Goal: Task Accomplishment & Management: Use online tool/utility

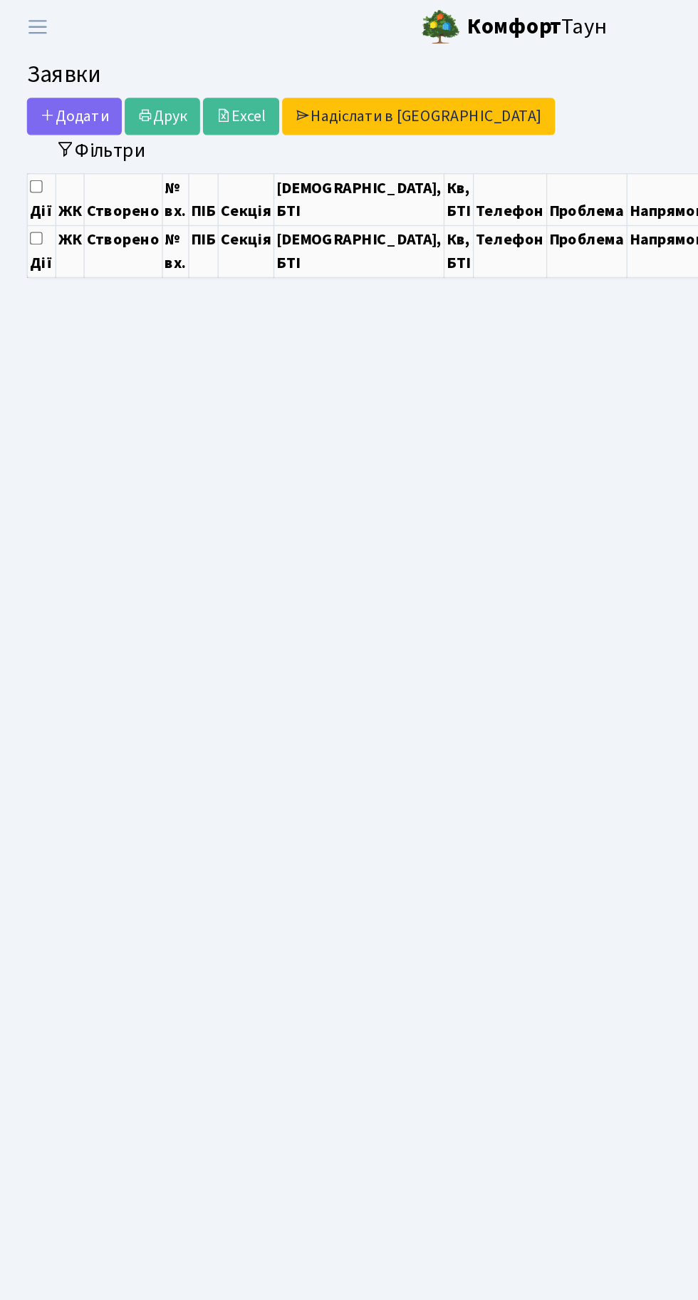
select select "25"
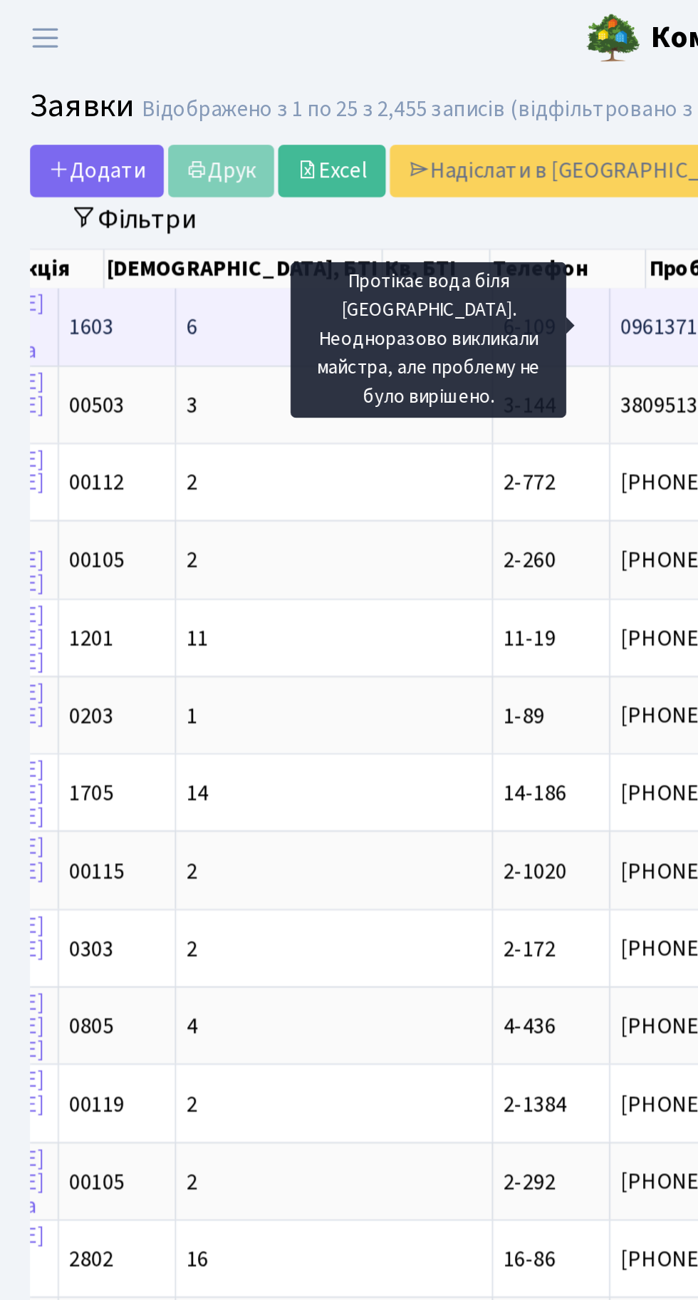
scroll to position [0, 321]
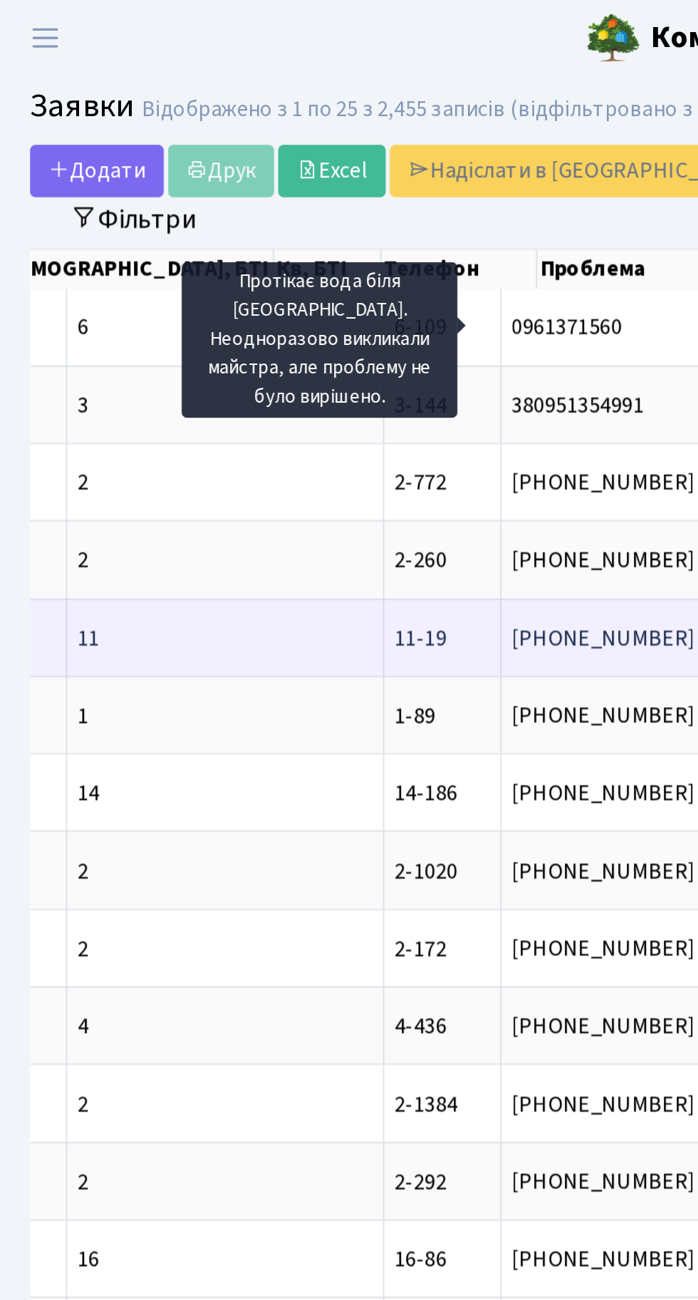
click at [210, 326] on span "11-19" at bounding box center [223, 330] width 27 height 16
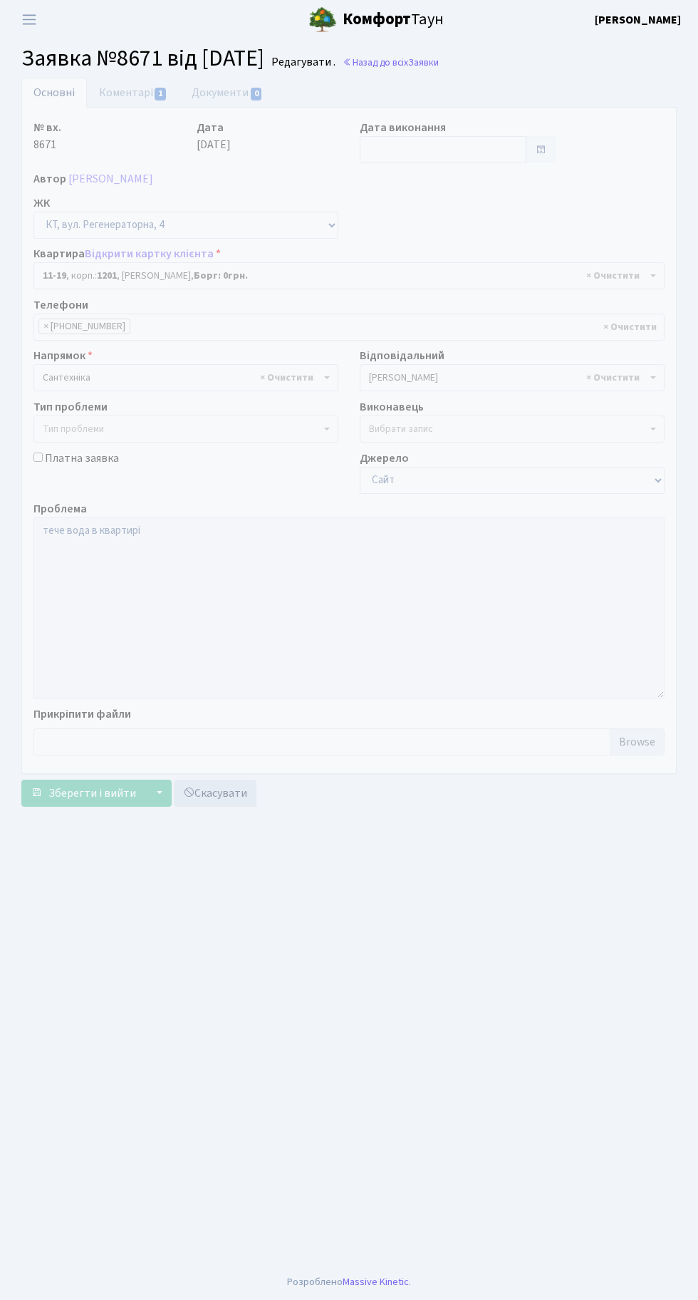
select select "7011"
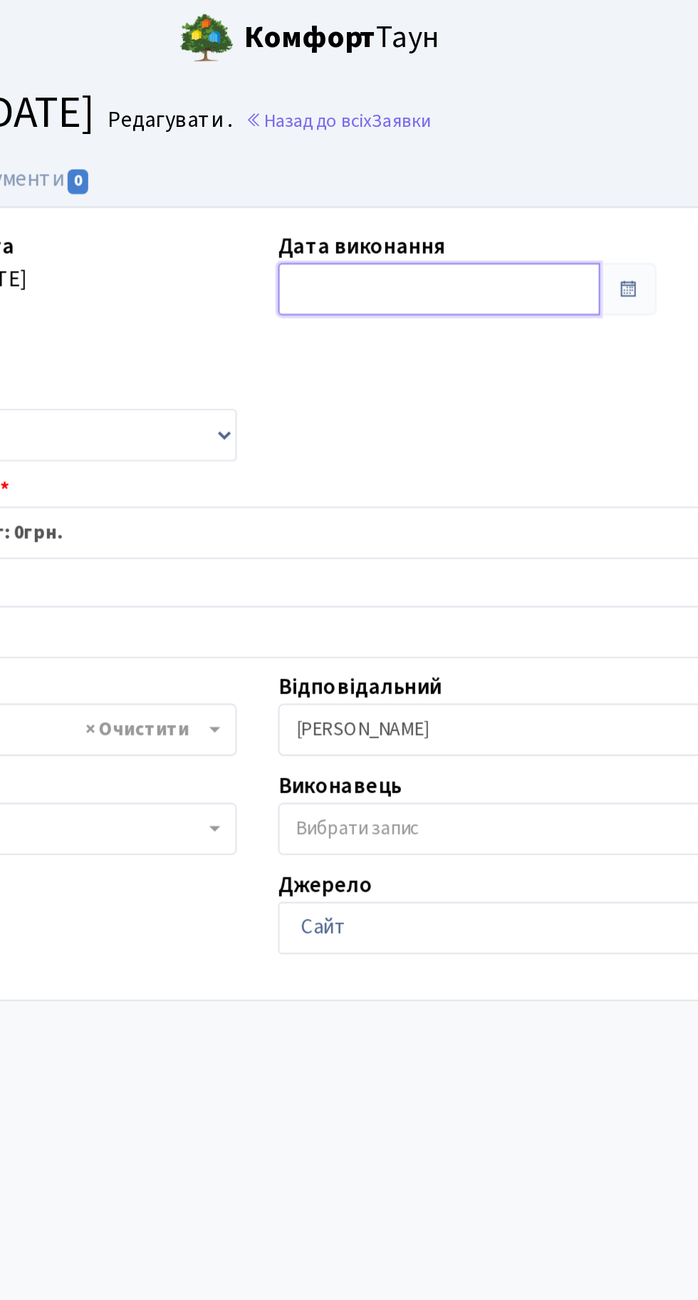
click at [392, 145] on input "text" at bounding box center [443, 149] width 167 height 27
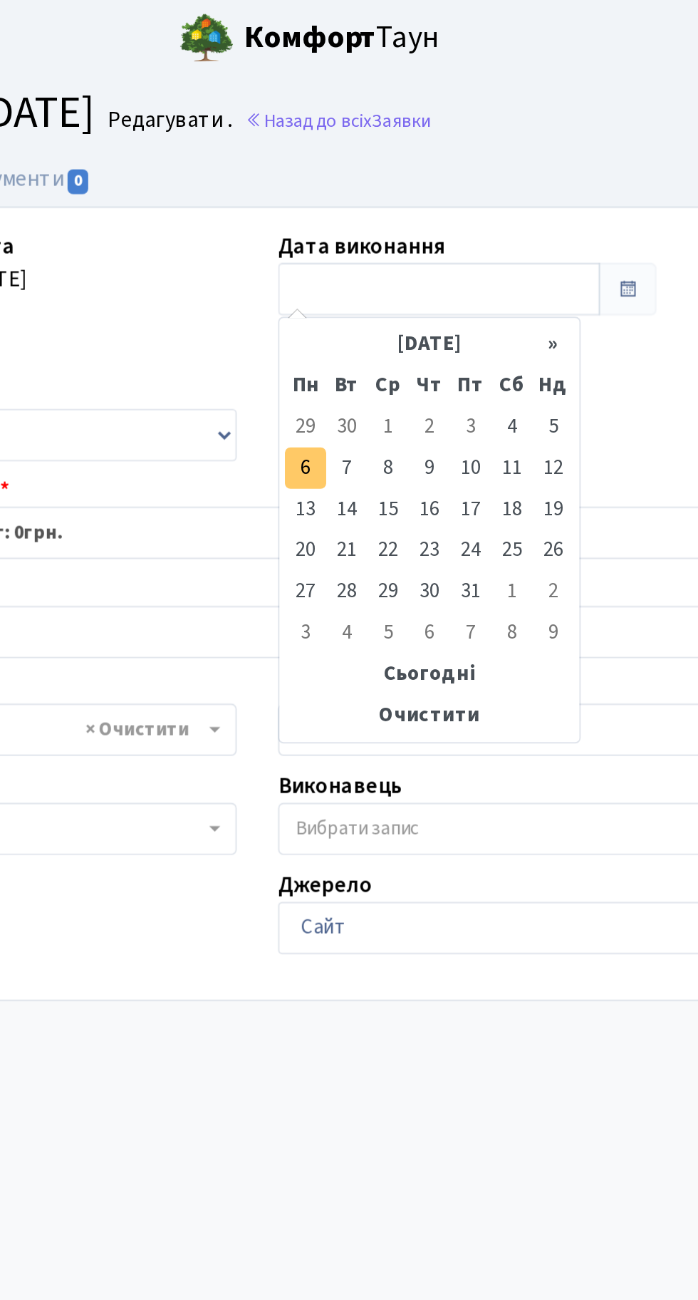
click at [373, 242] on td "6" at bounding box center [373, 242] width 21 height 21
type input "[DATE]"
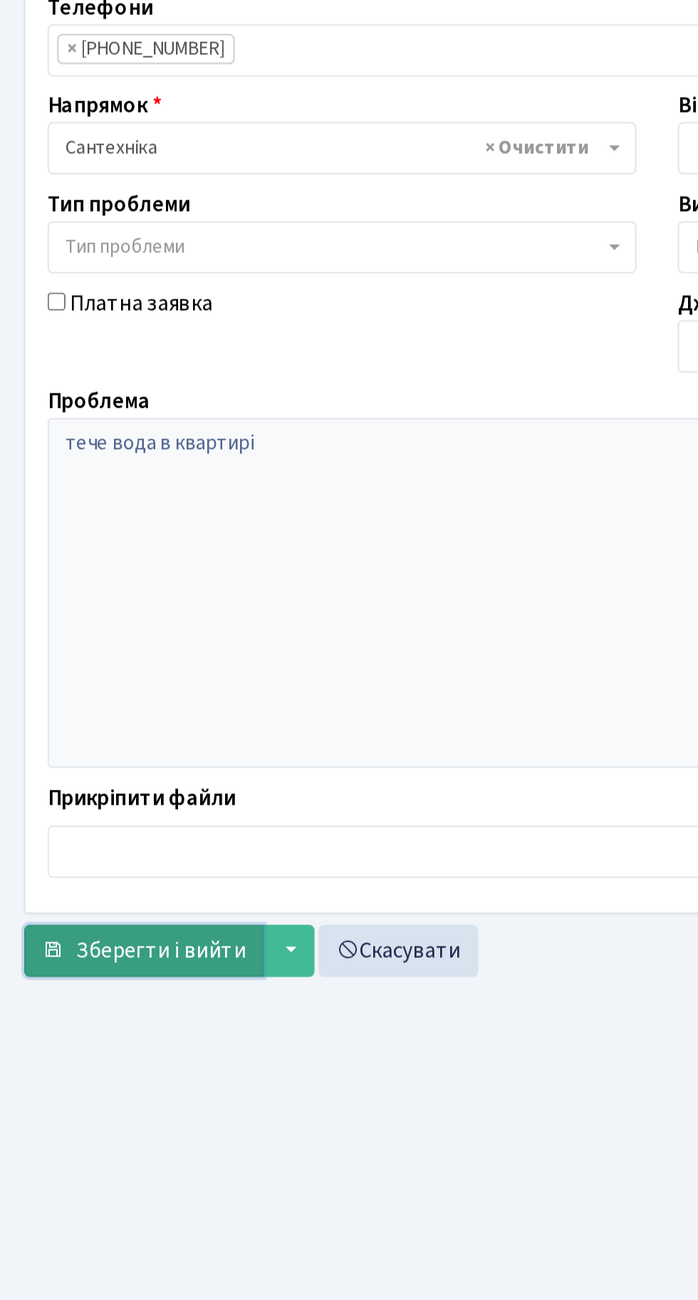
click at [93, 789] on span "Зберегти і вийти" at bounding box center [92, 793] width 88 height 16
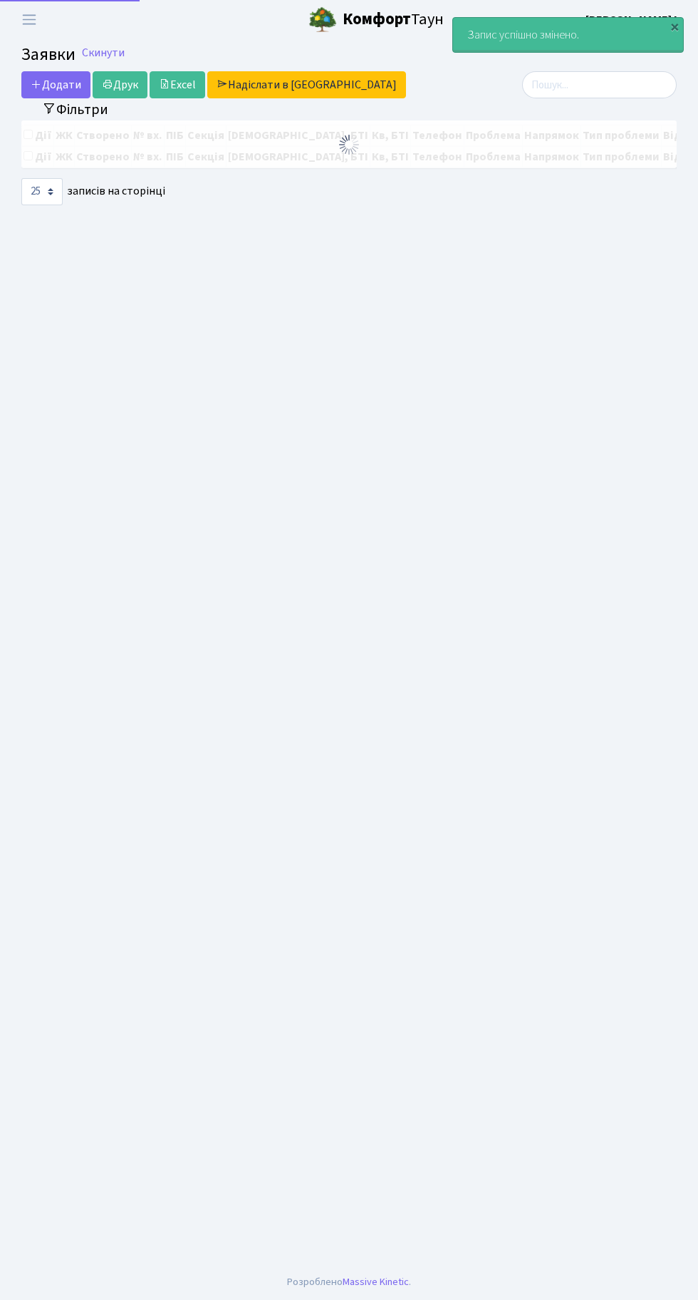
select select "25"
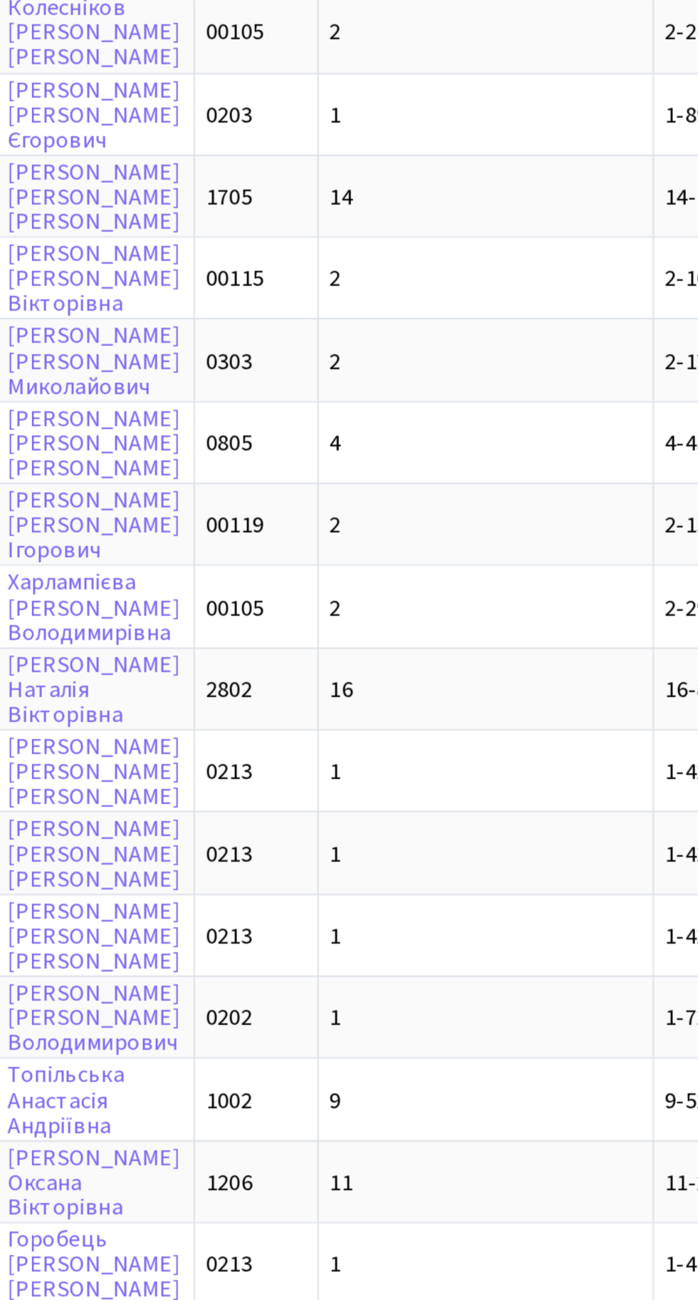
scroll to position [0, 11]
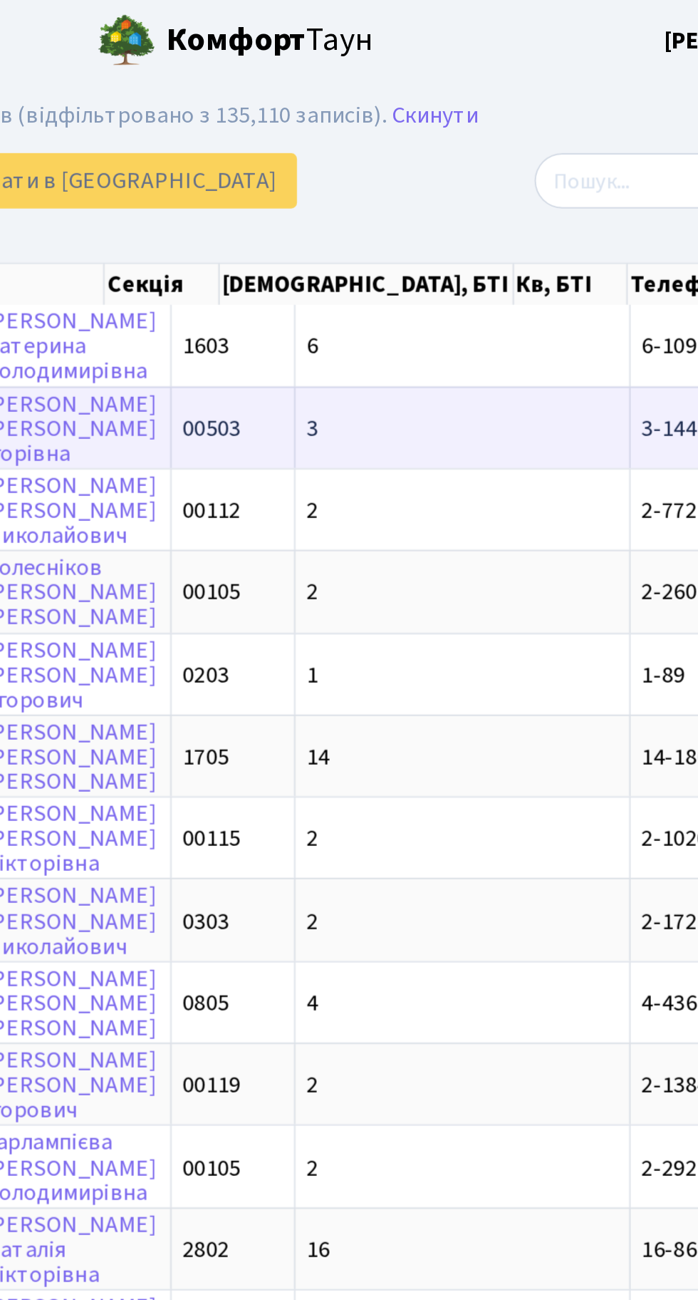
click at [430, 202] on td "3" at bounding box center [488, 209] width 164 height 40
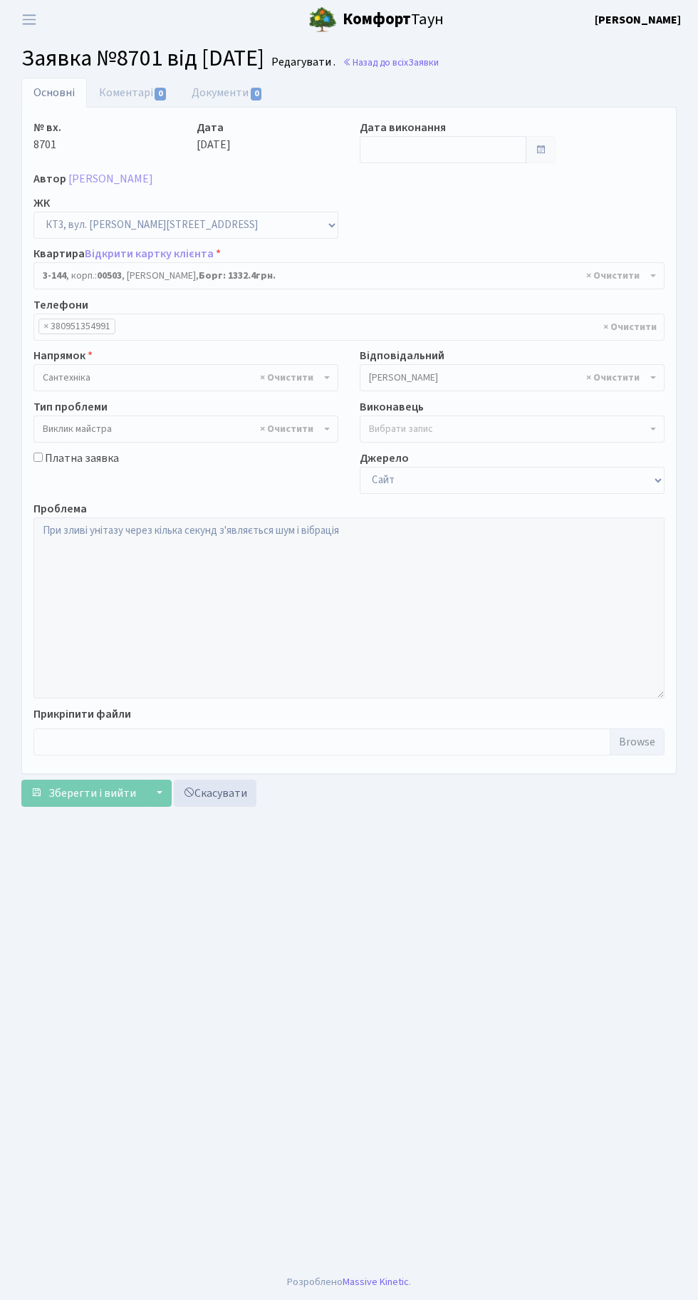
select select "16453"
select select "29"
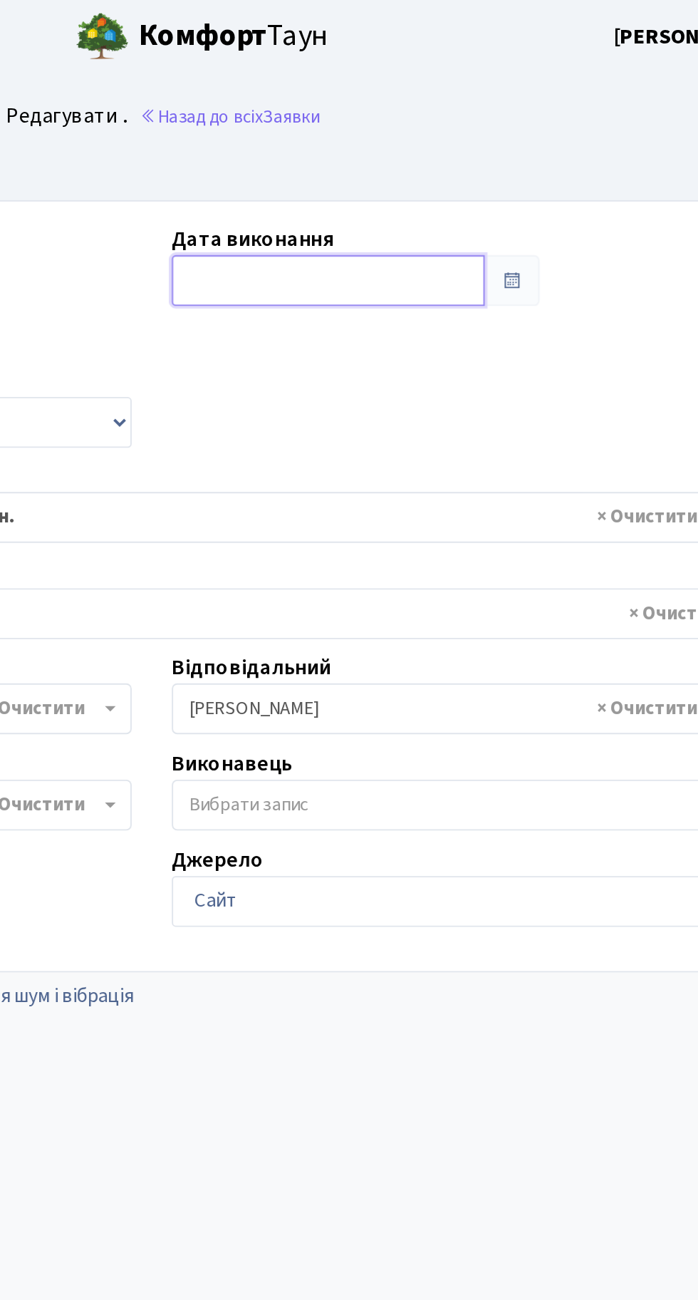
click at [427, 155] on input "text" at bounding box center [443, 149] width 167 height 27
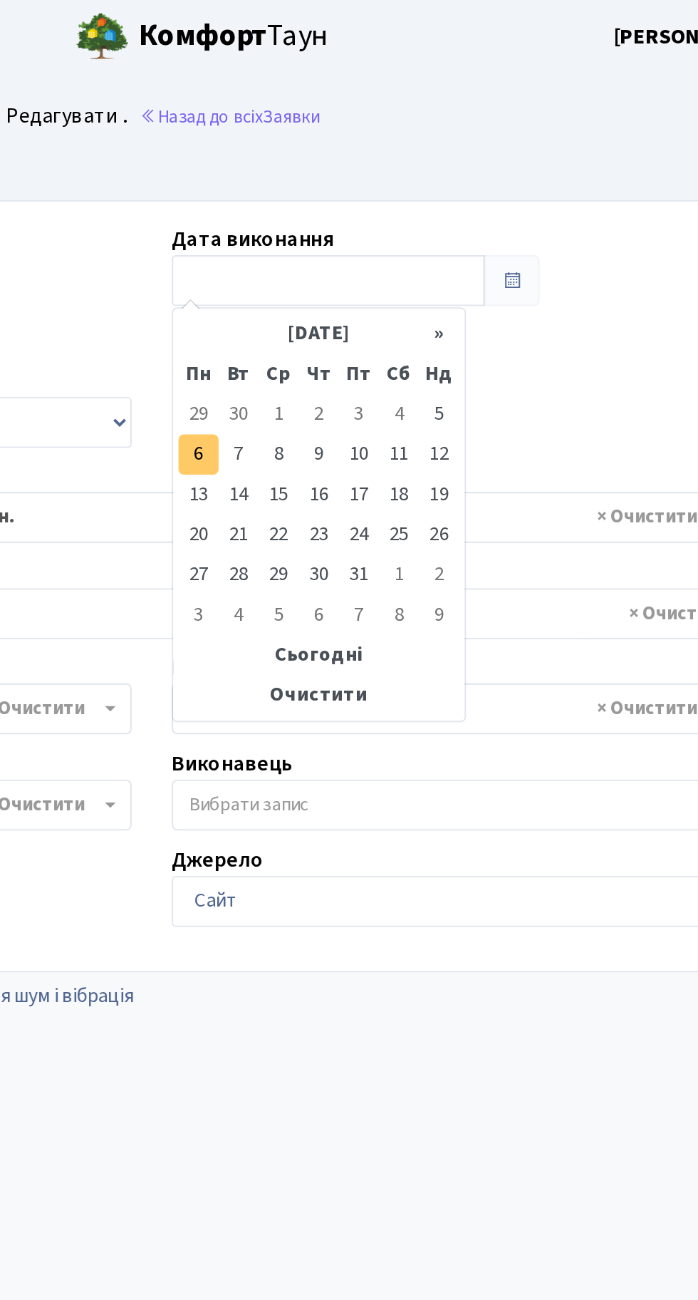
click at [375, 241] on td "6" at bounding box center [373, 242] width 21 height 21
type input "[DATE]"
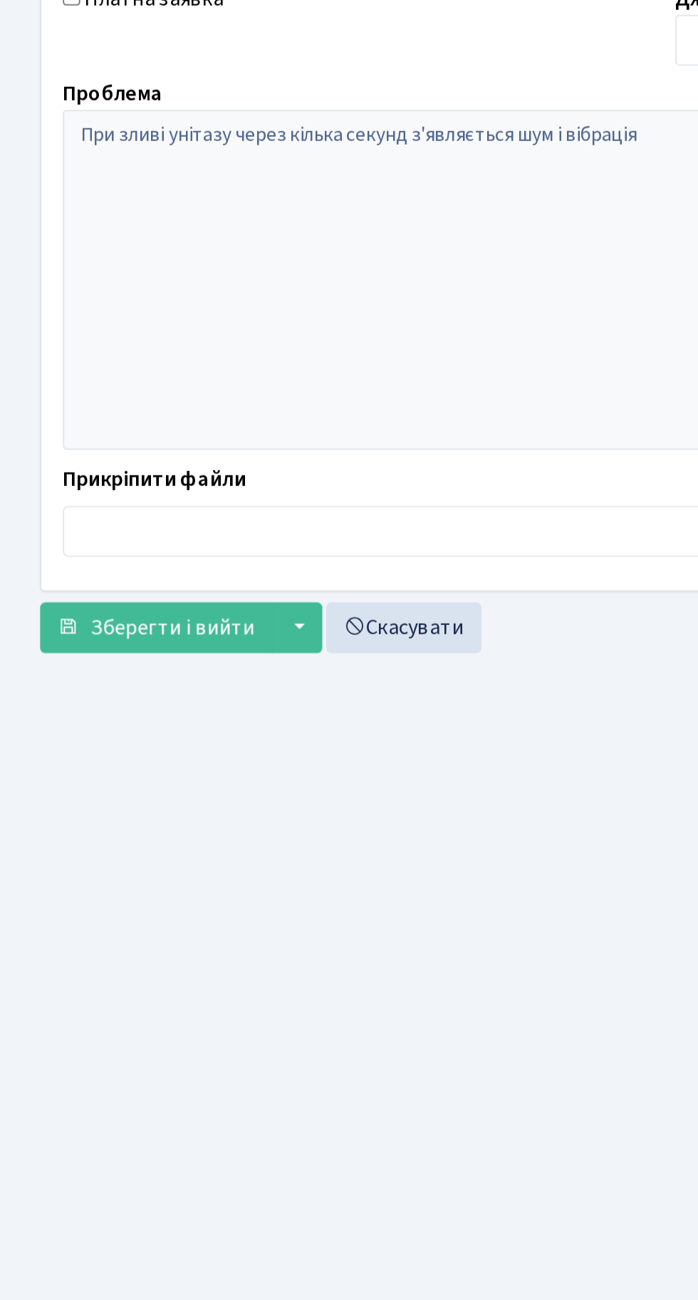
scroll to position [132, 0]
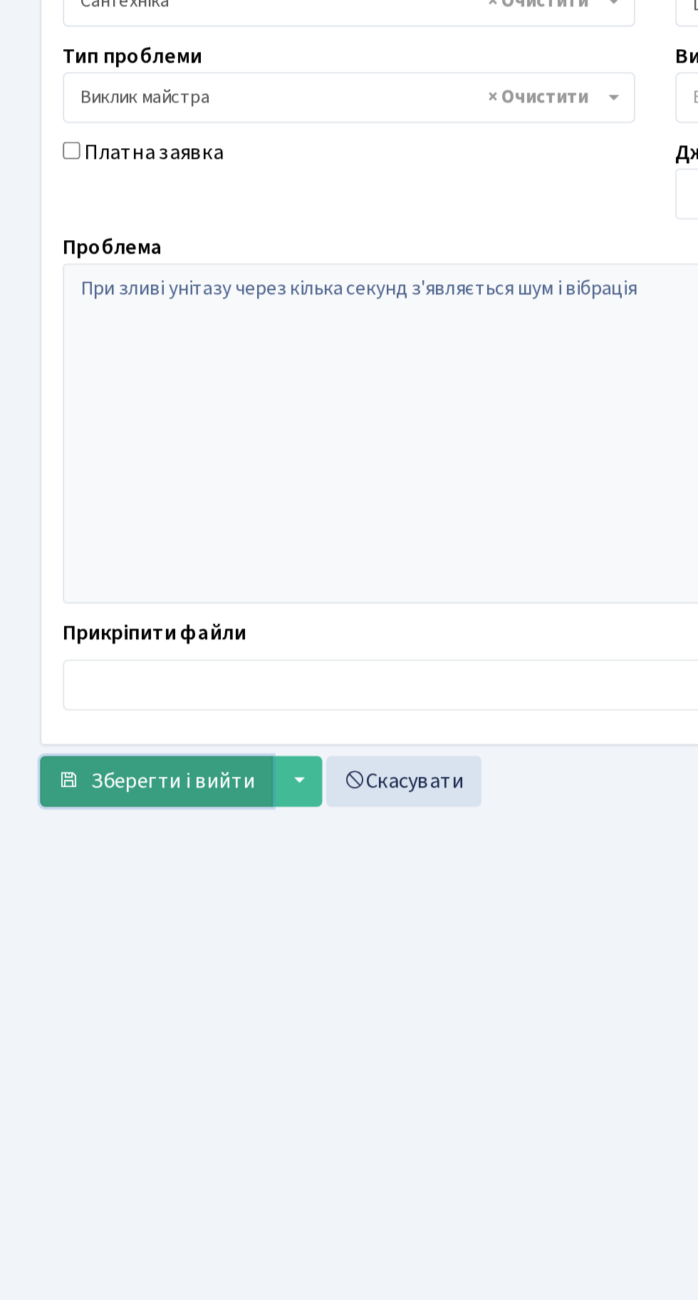
click at [104, 785] on span "Зберегти і вийти" at bounding box center [92, 793] width 88 height 16
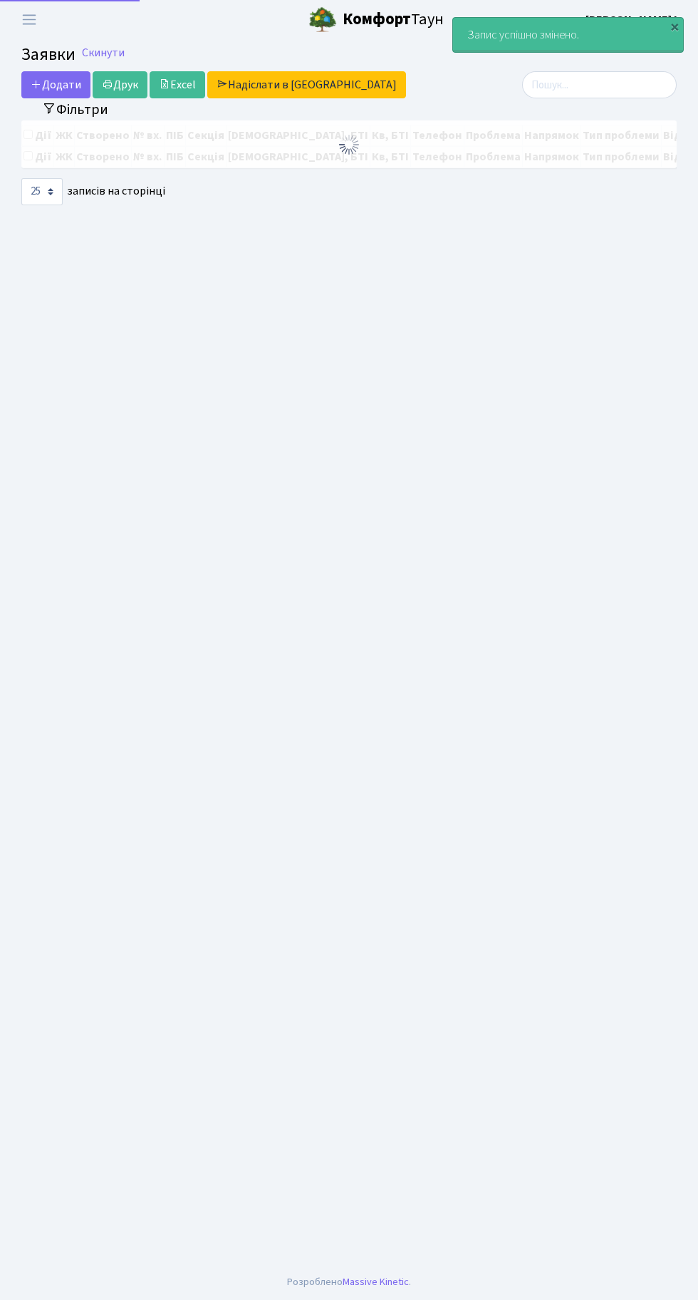
select select "25"
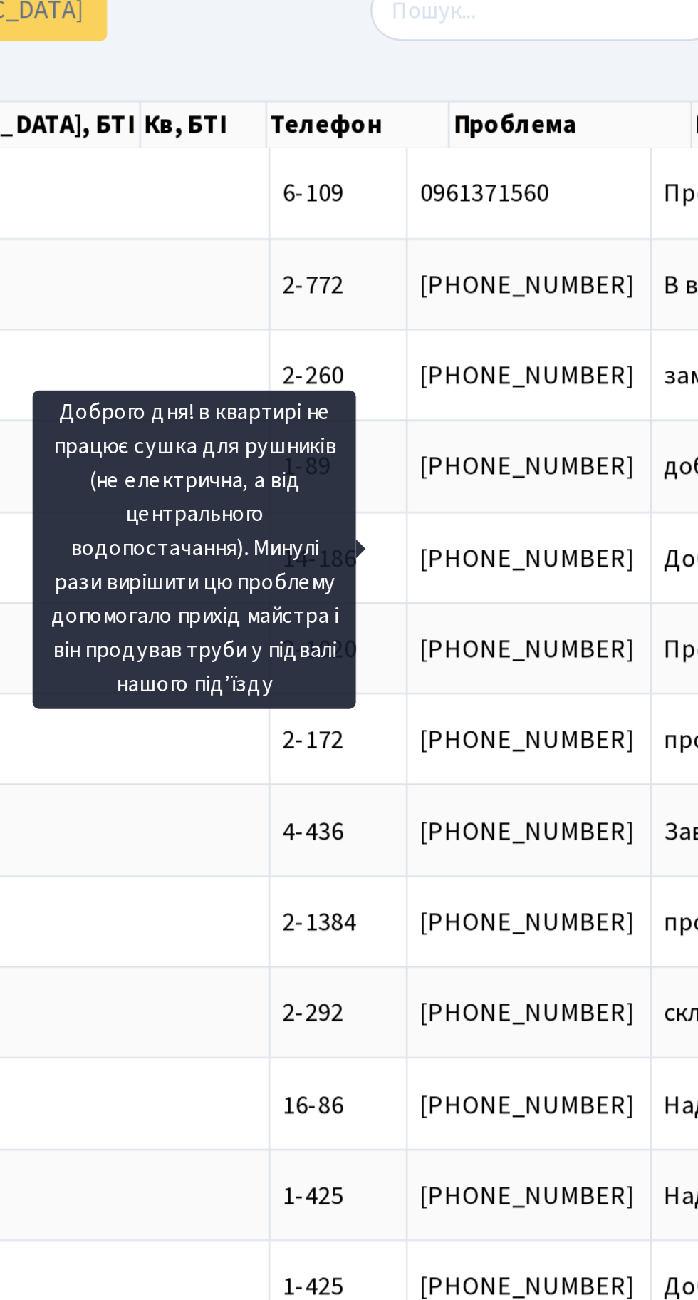
click at [497, 100] on div at bounding box center [575, 88] width 205 height 27
